Goal: Task Accomplishment & Management: Use online tool/utility

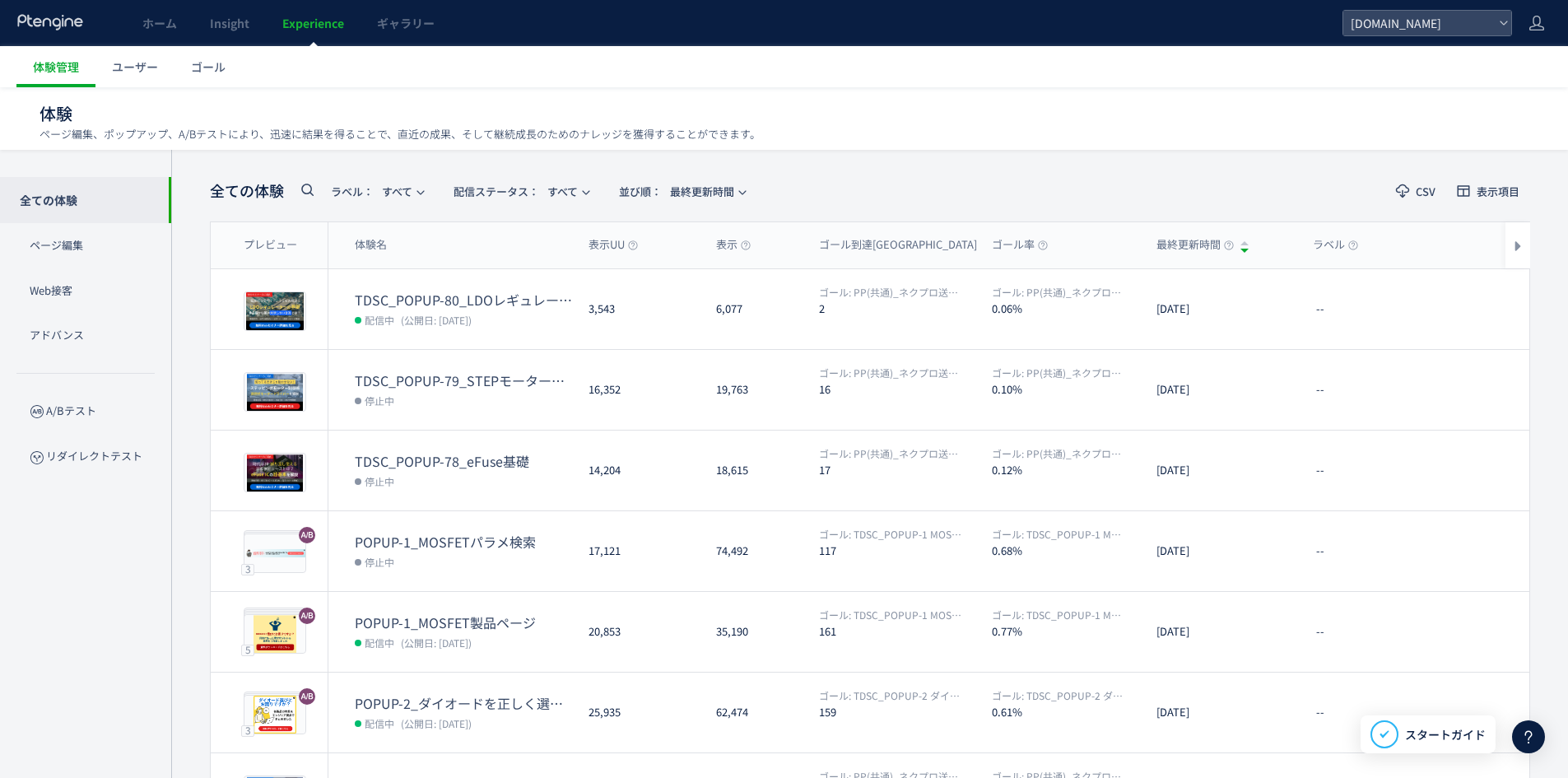
click at [414, 382] on dt "TDSC_POPUP-79_STEPモーター制御術" at bounding box center [465, 381] width 221 height 19
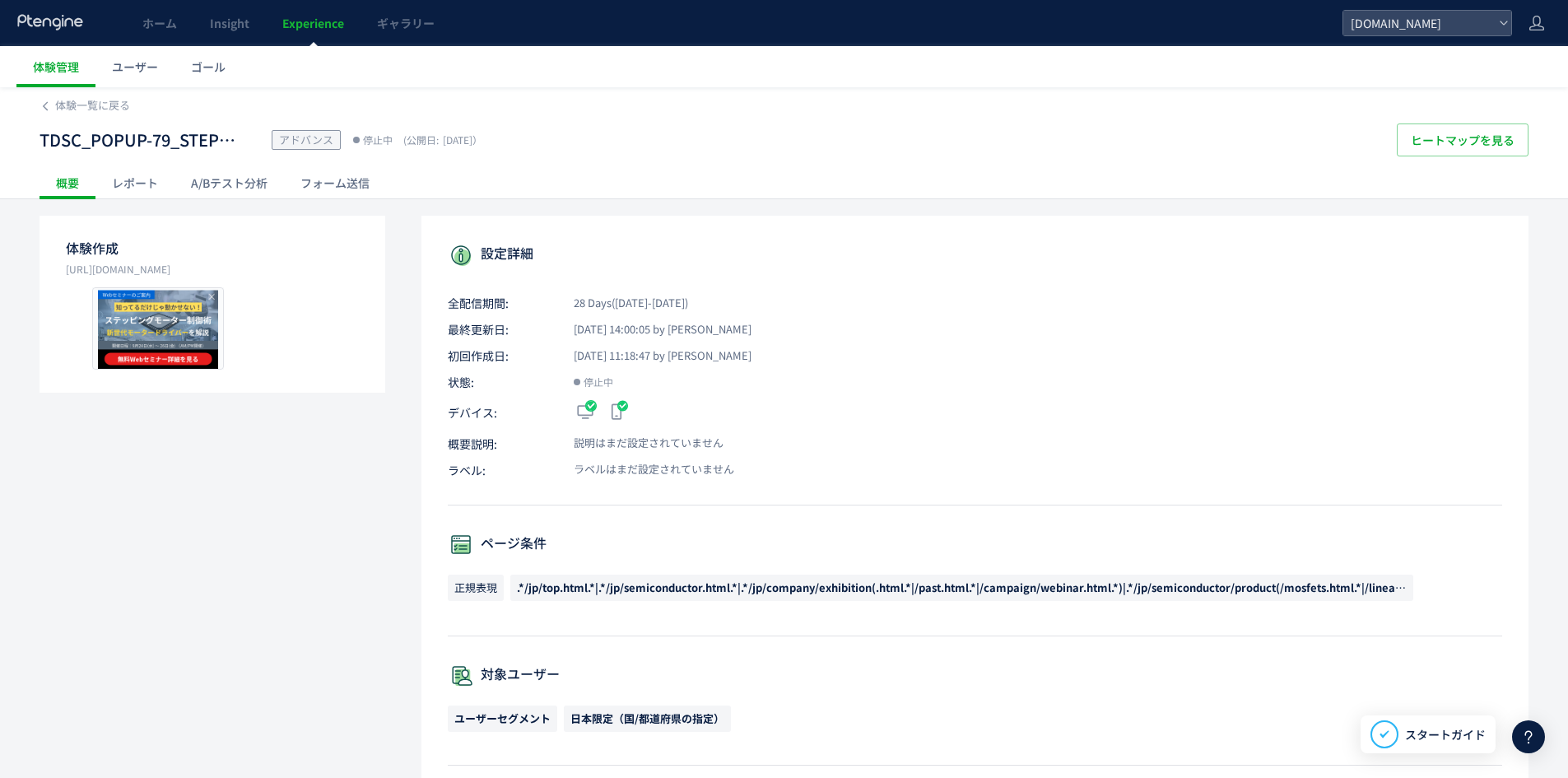
click at [136, 183] on div "レポート" at bounding box center [134, 183] width 79 height 33
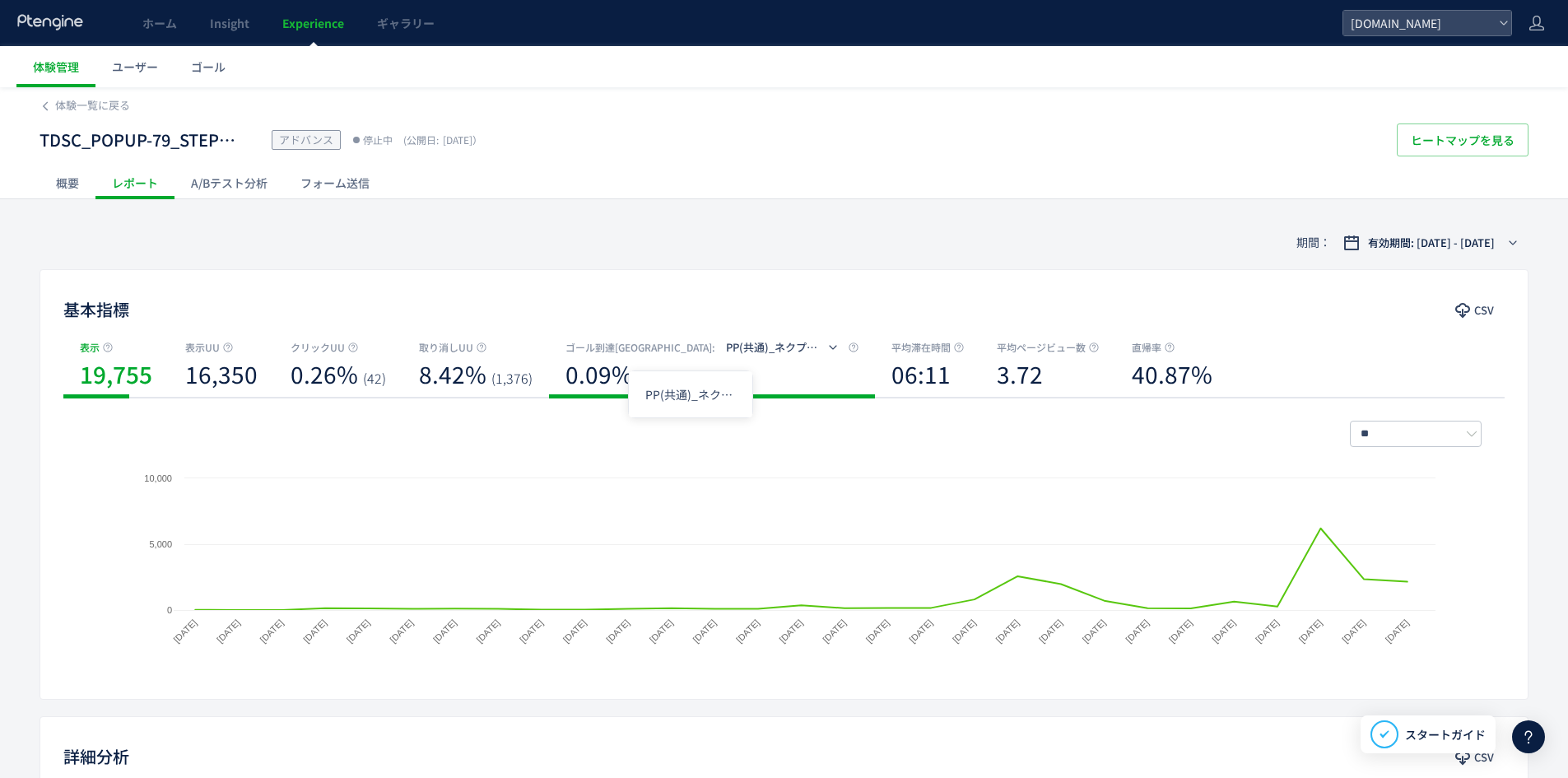
click at [828, 349] on icon "button" at bounding box center [832, 347] width 10 height 10
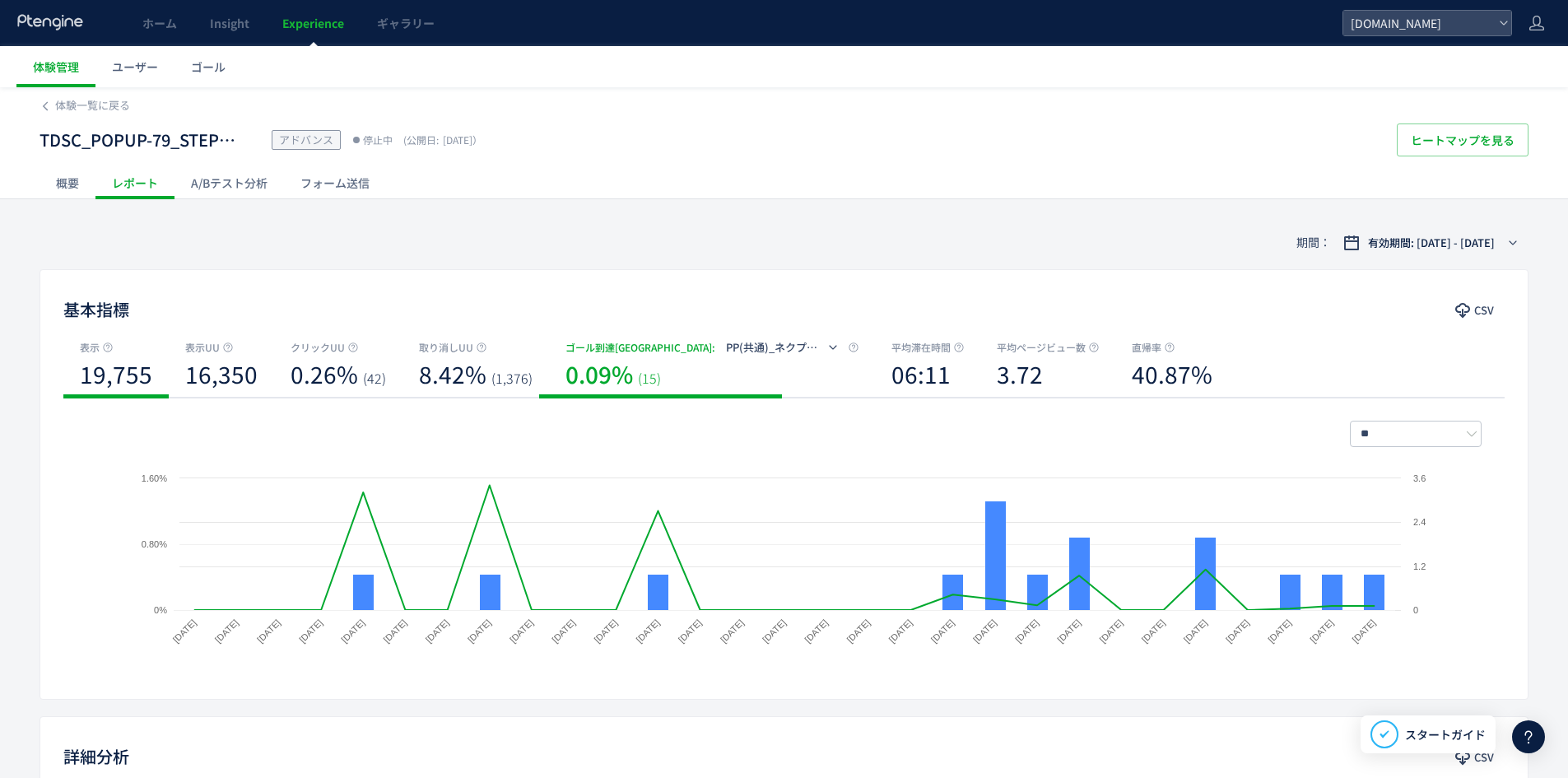
click at [116, 350] on div "表示" at bounding box center [116, 347] width 73 height 16
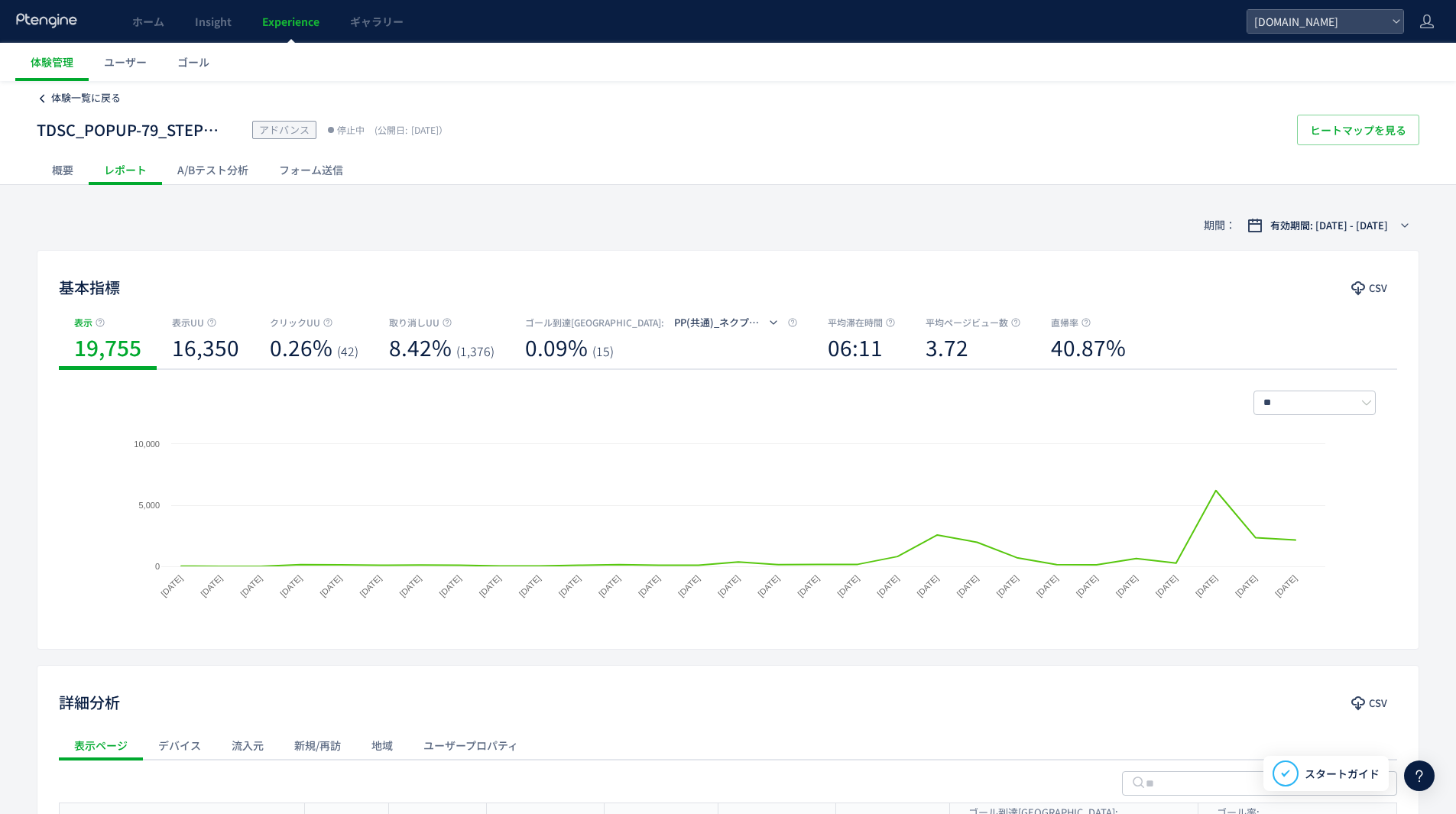
click at [88, 100] on span "体験一覧に戻る" at bounding box center [86, 97] width 70 height 14
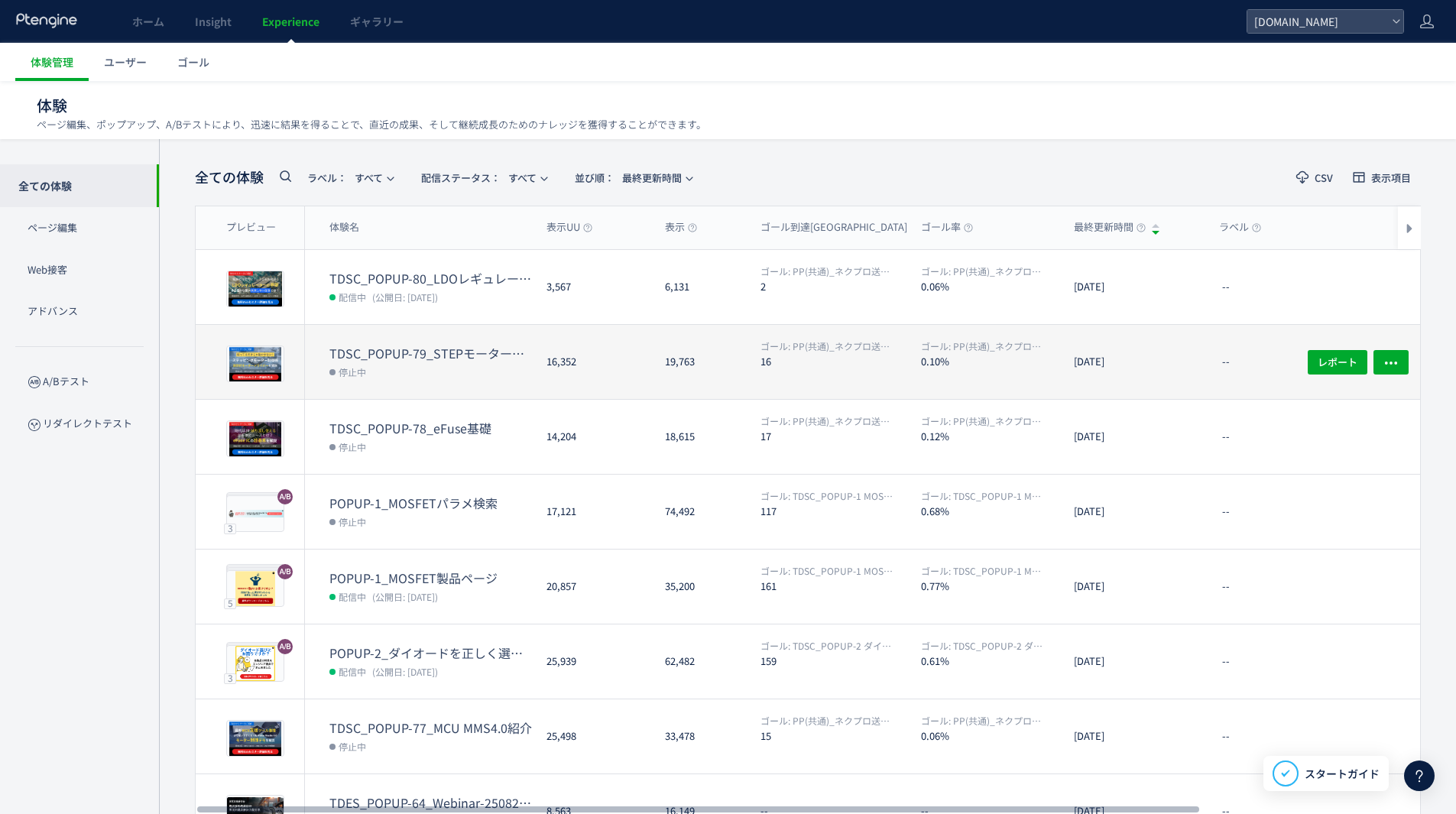
click at [386, 352] on dt "TDSC_POPUP-79_STEPモーター制御術" at bounding box center [431, 354] width 205 height 18
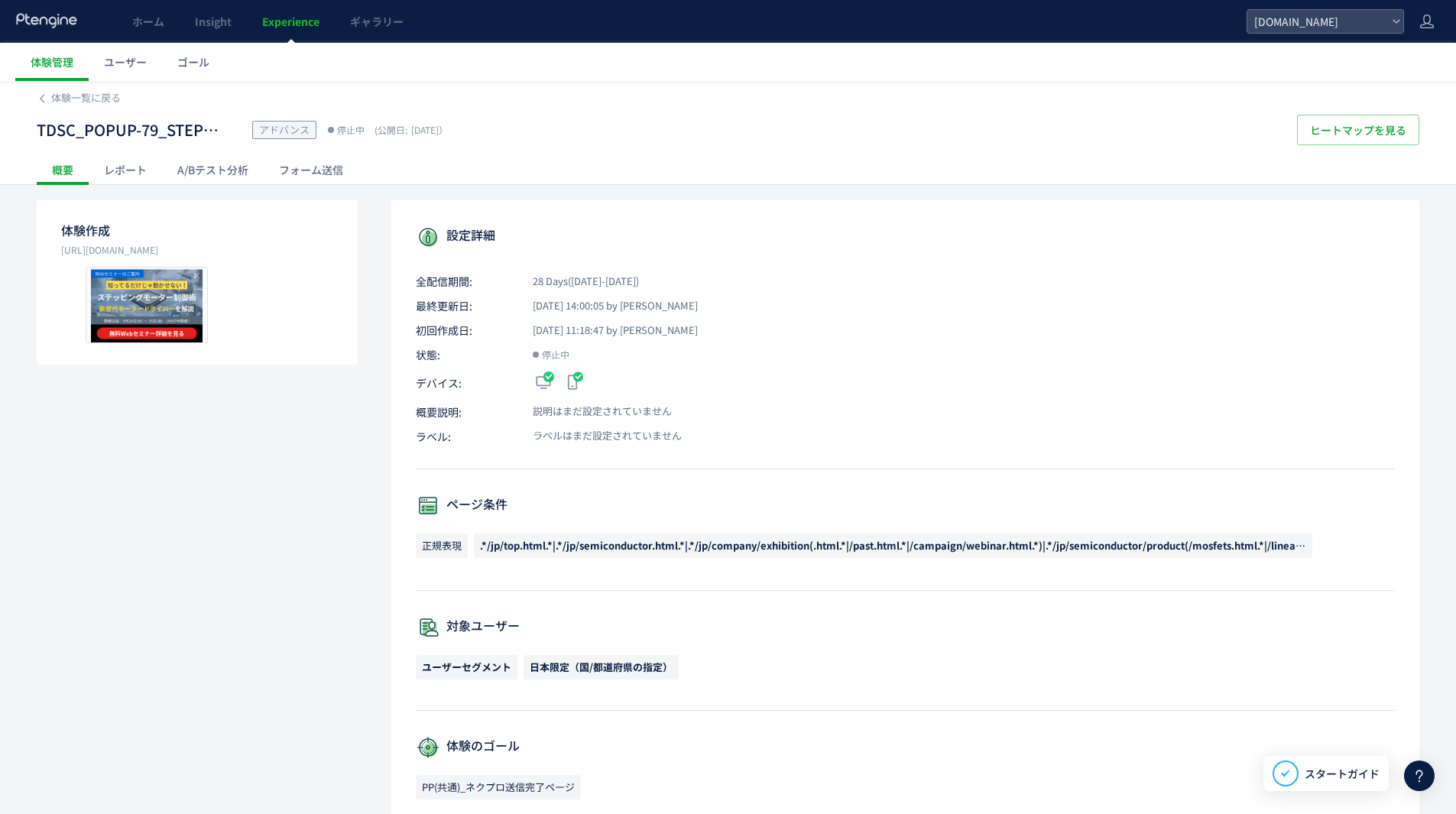
click at [141, 155] on div "レポート" at bounding box center [125, 170] width 73 height 31
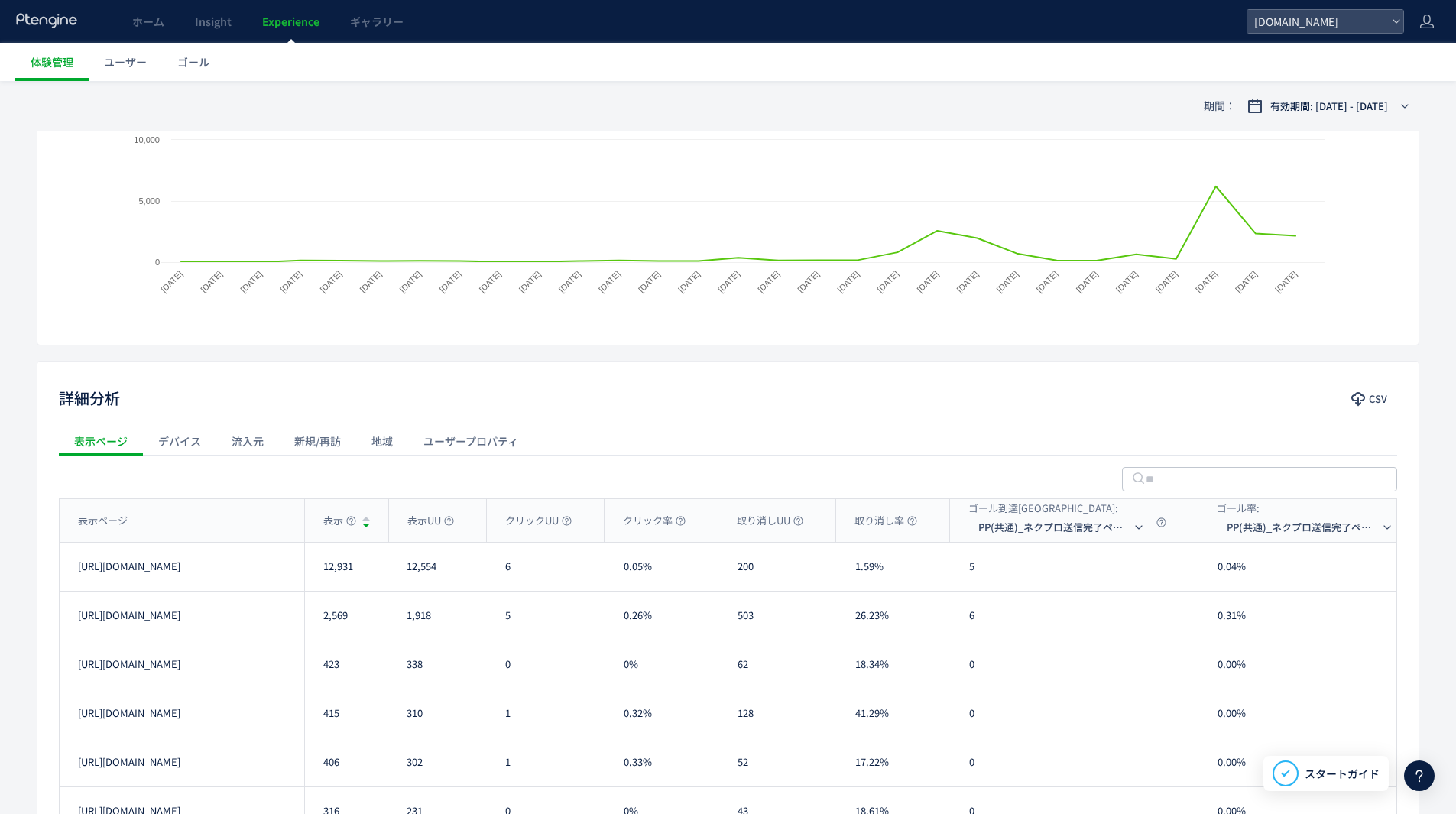
scroll to position [305, 0]
click at [1104, 397] on div "詳細分析 CSV" at bounding box center [728, 398] width 1380 height 27
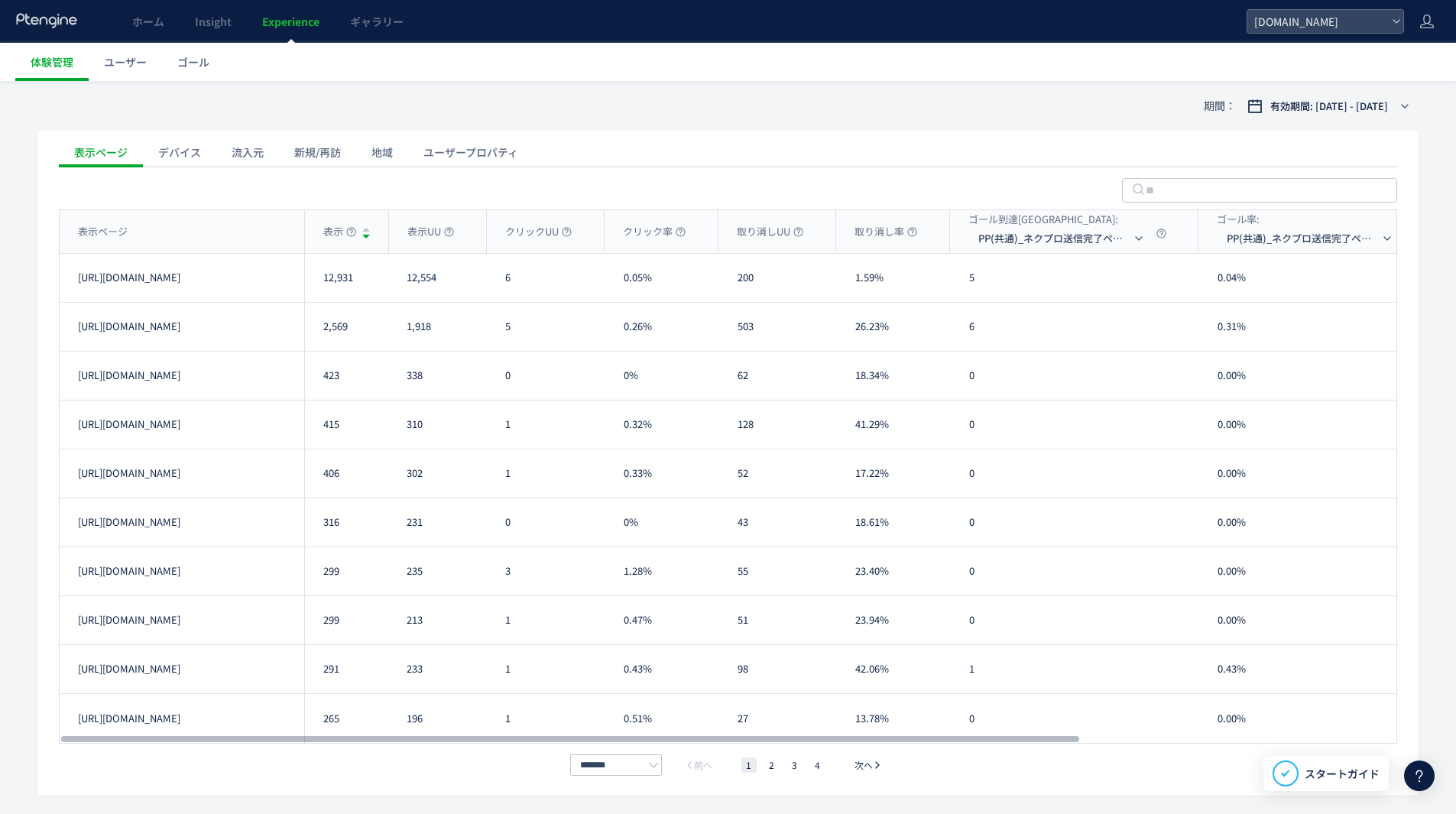
scroll to position [652, 0]
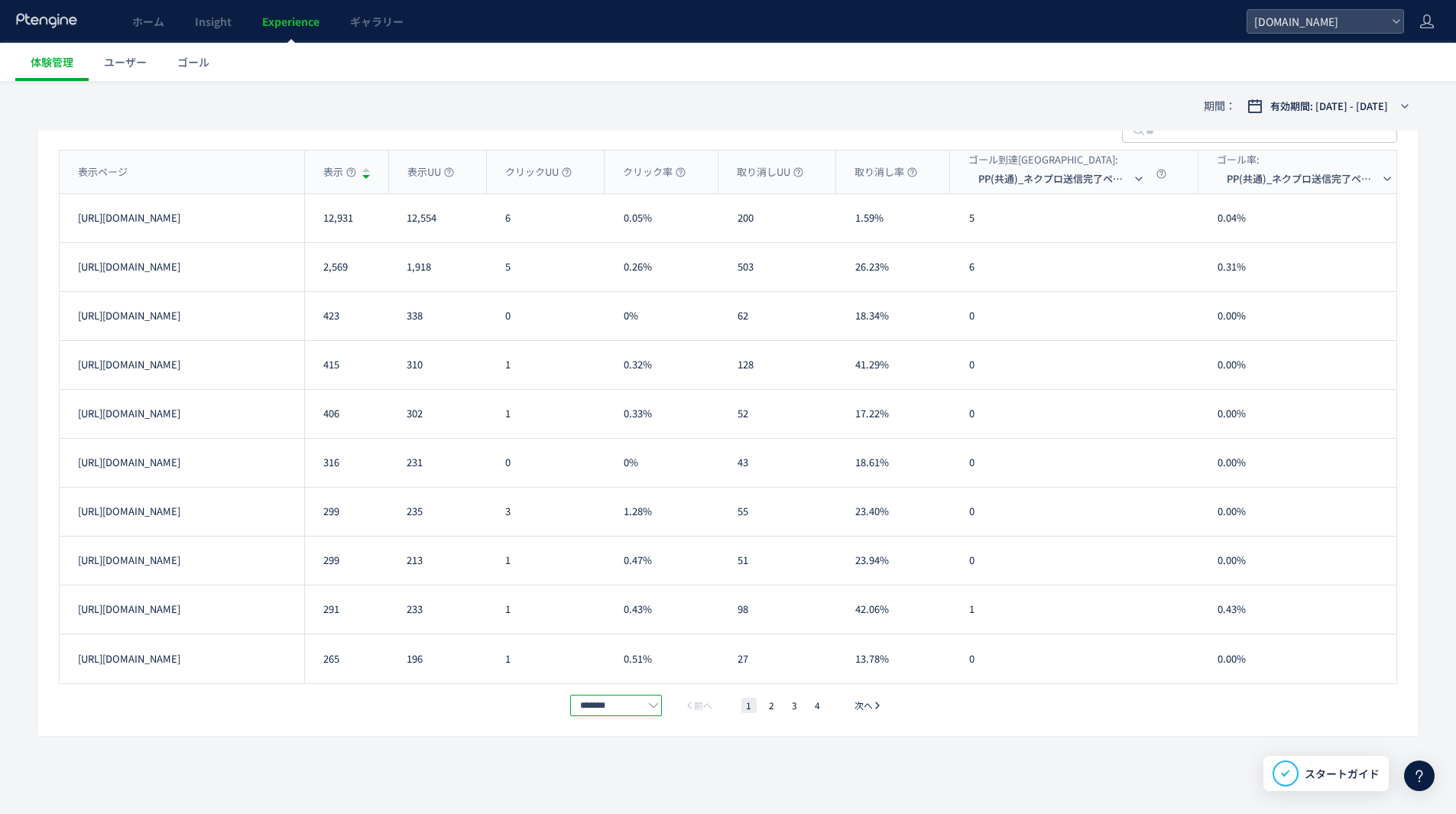
click at [634, 710] on input "*******" at bounding box center [616, 705] width 92 height 22
click at [624, 674] on span "100件/ページ" at bounding box center [618, 679] width 65 height 15
type input "********"
